Goal: Register for event/course

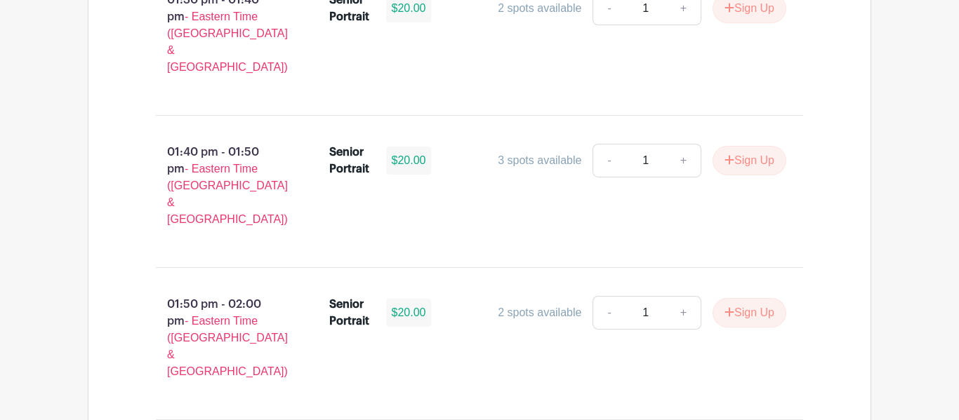
scroll to position [4385, 0]
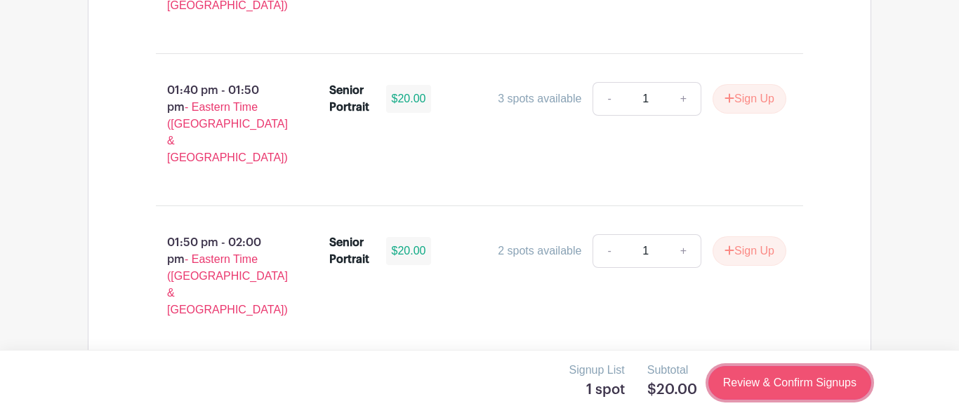
click at [766, 371] on link "Review & Confirm Signups" at bounding box center [789, 383] width 163 height 34
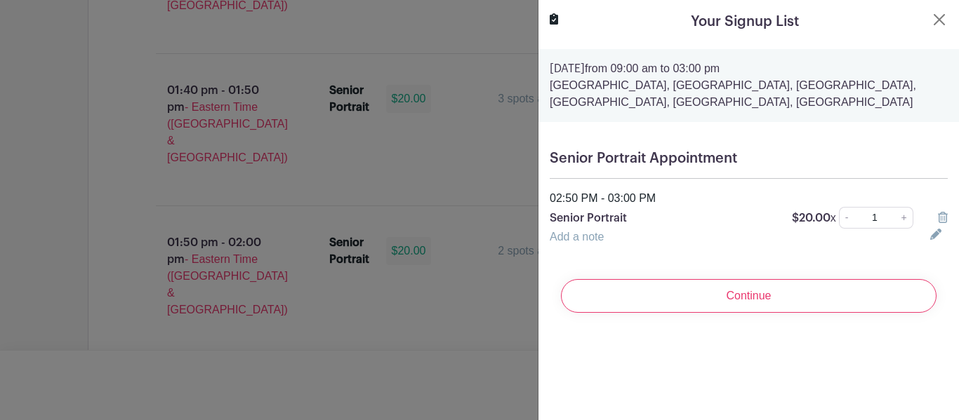
click at [603, 241] on link "Add a note" at bounding box center [577, 237] width 54 height 12
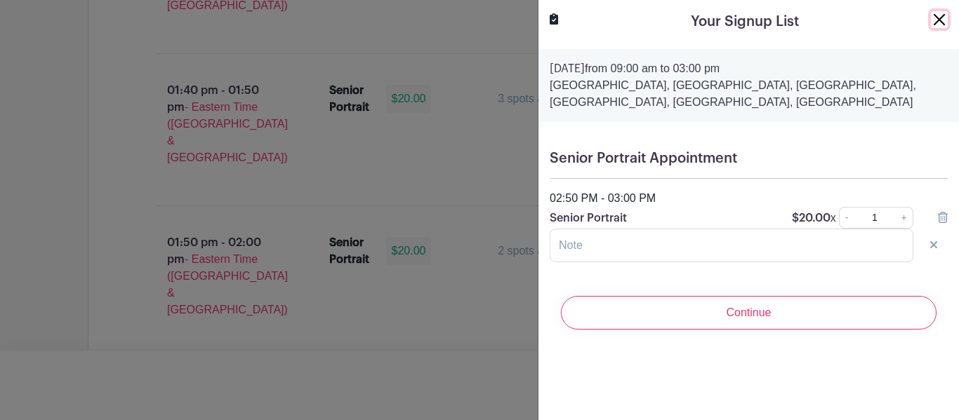
click at [943, 13] on button "Close" at bounding box center [939, 19] width 17 height 17
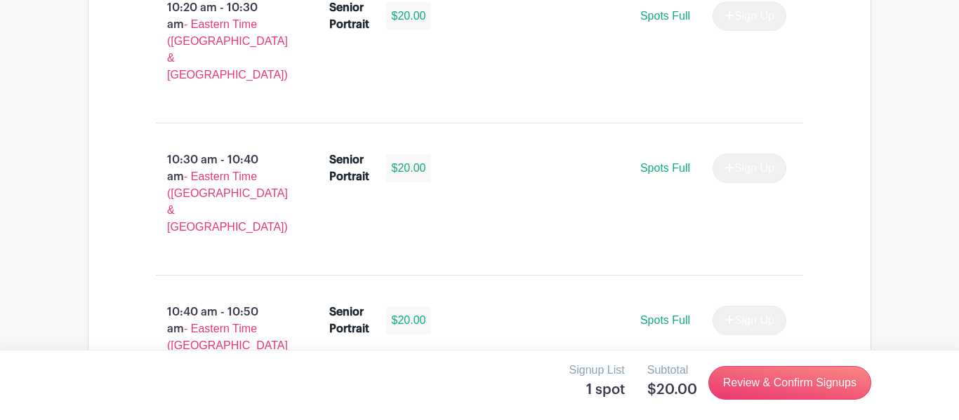
scroll to position [2333, 0]
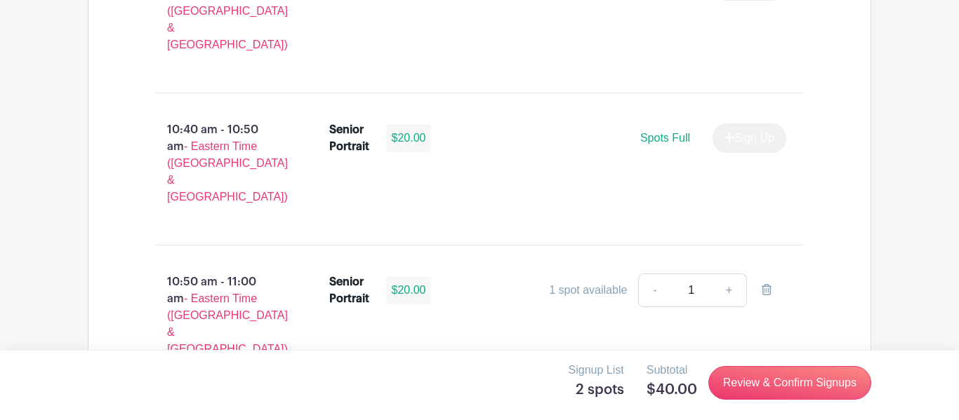
scroll to position [2523, 0]
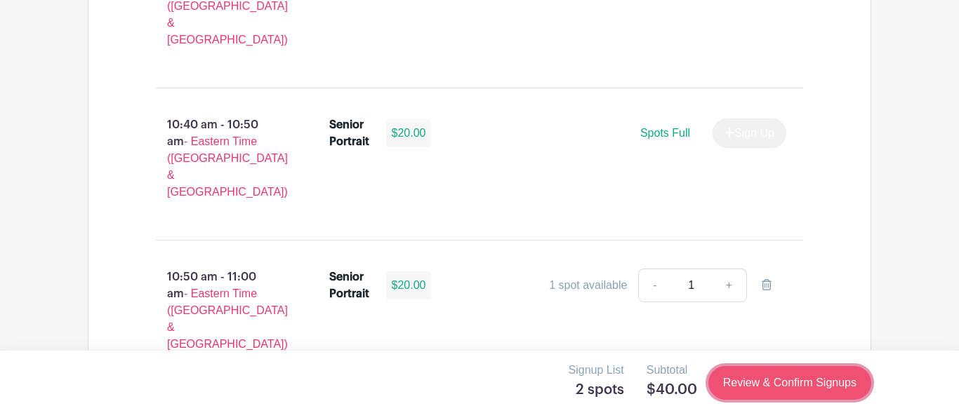
click at [754, 380] on link "Review & Confirm Signups" at bounding box center [789, 383] width 163 height 34
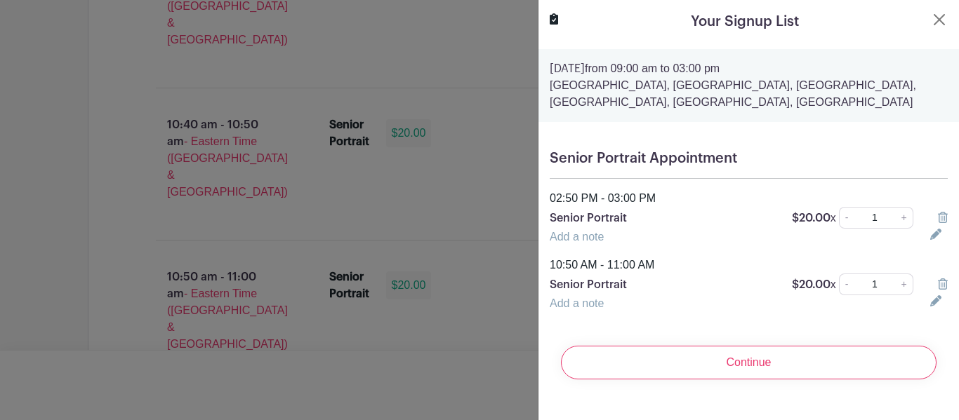
click at [941, 213] on icon at bounding box center [943, 217] width 10 height 11
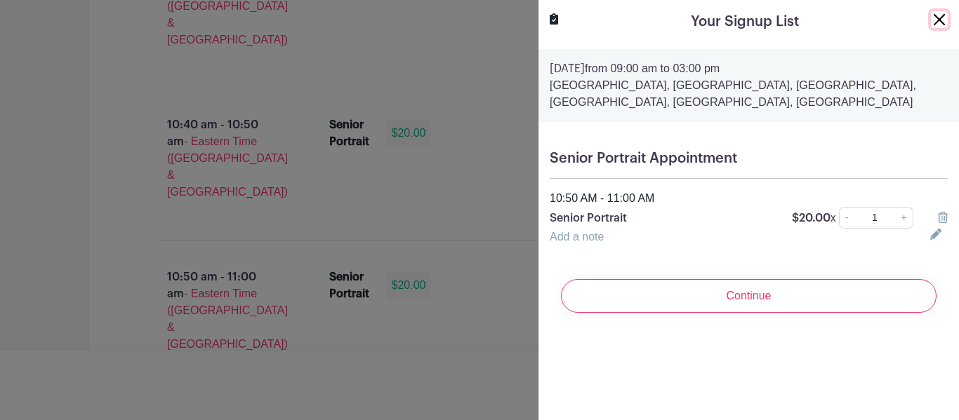
click at [931, 12] on button "Close" at bounding box center [939, 19] width 17 height 17
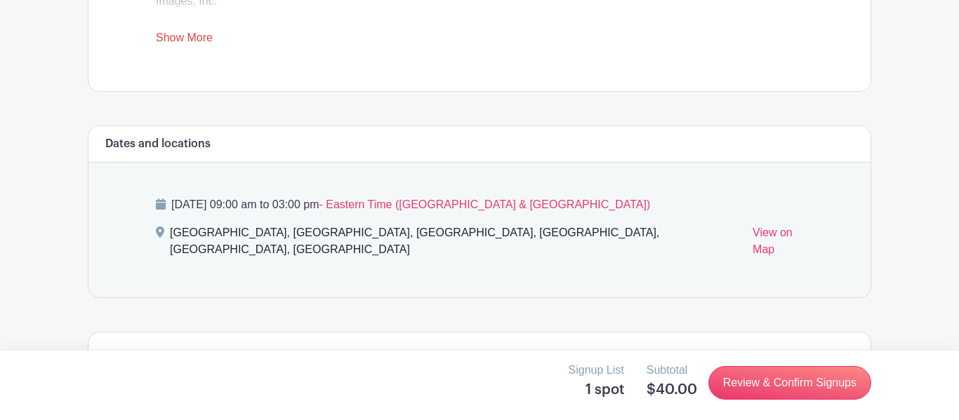
scroll to position [705, 0]
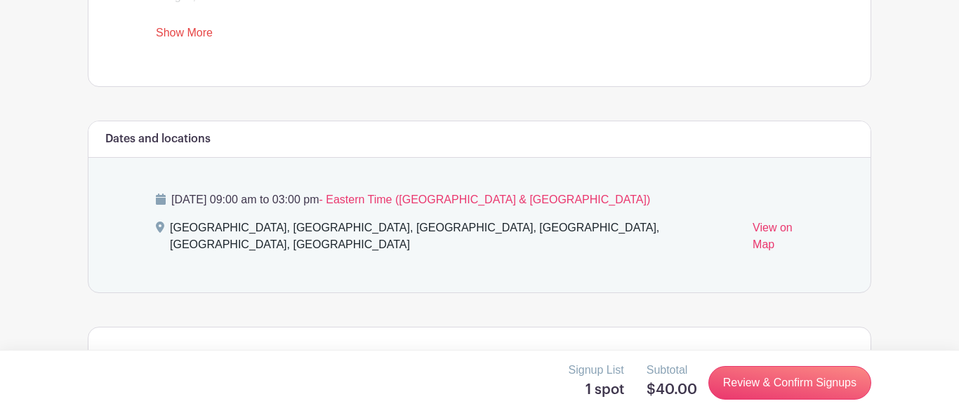
click at [468, 199] on span "- Eastern Time ([GEOGRAPHIC_DATA] & [GEOGRAPHIC_DATA])" at bounding box center [484, 200] width 331 height 12
click at [752, 231] on link "View on Map" at bounding box center [777, 239] width 51 height 39
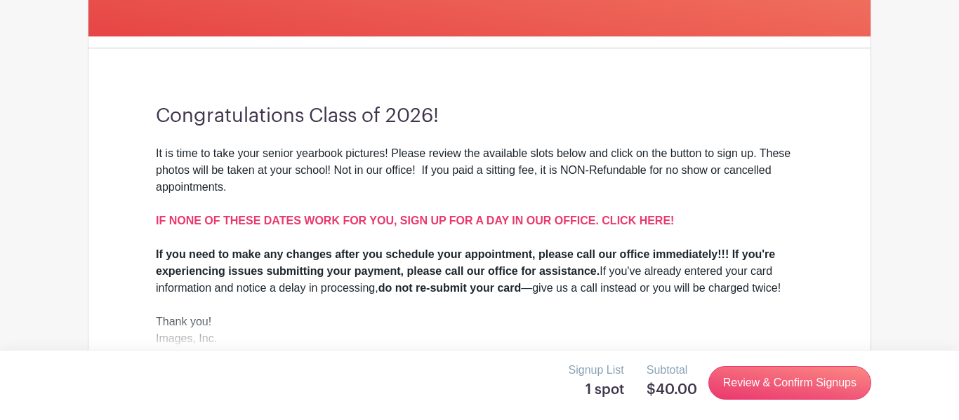
scroll to position [0, 0]
